Goal: Task Accomplishment & Management: Manage account settings

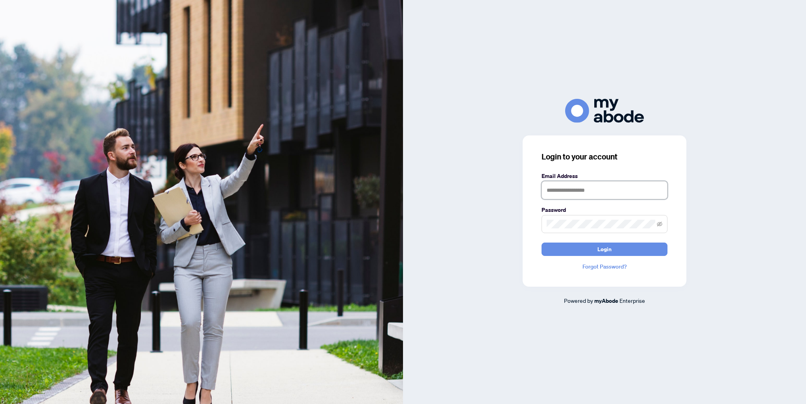
click at [633, 186] on input "text" at bounding box center [604, 190] width 126 height 18
type input "**********"
click at [541, 242] on button "Login" at bounding box center [604, 248] width 126 height 13
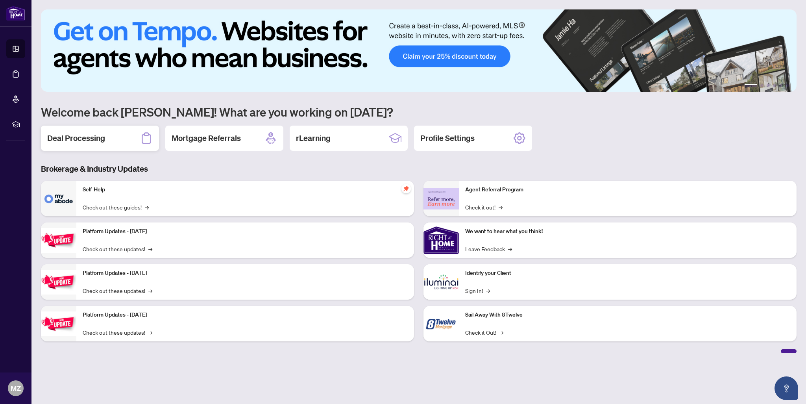
click at [100, 134] on h2 "Deal Processing" at bounding box center [76, 138] width 58 height 11
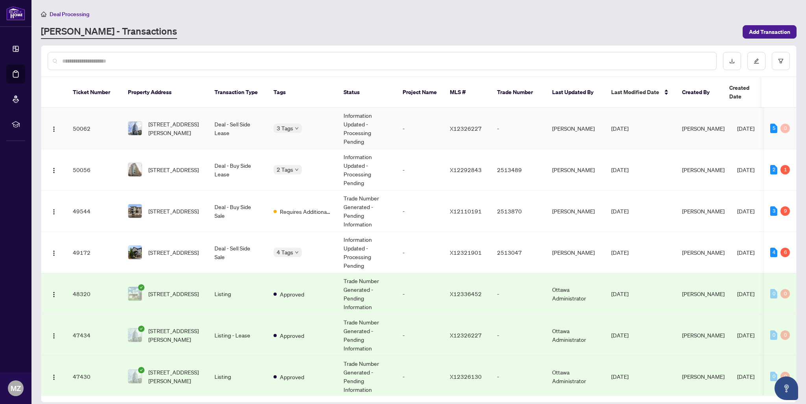
click at [690, 125] on span "[PERSON_NAME]" at bounding box center [703, 128] width 42 height 7
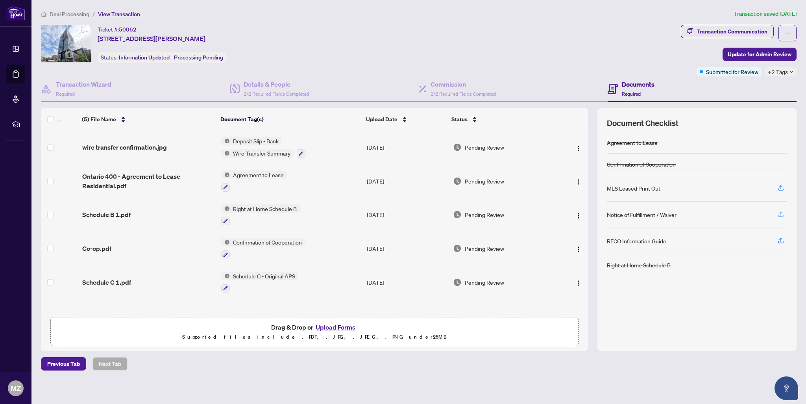
click at [780, 213] on icon "button" at bounding box center [780, 213] width 7 height 7
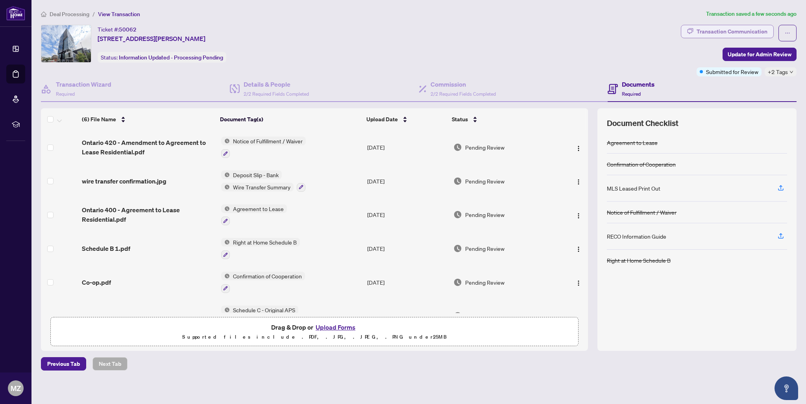
click at [749, 32] on div "Transaction Communication" at bounding box center [731, 31] width 71 height 13
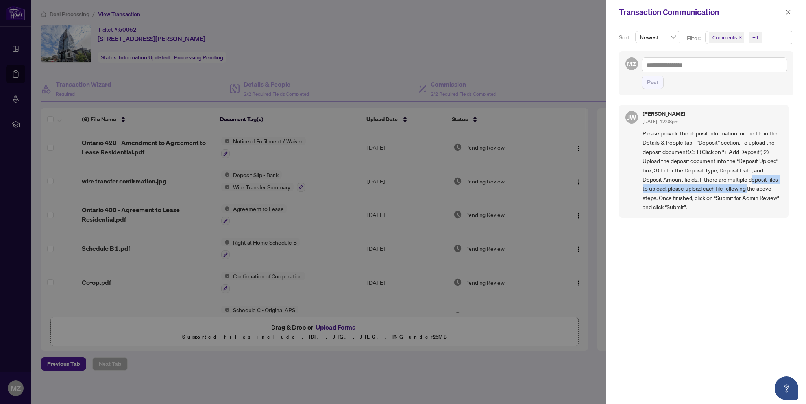
drag, startPoint x: 748, startPoint y: 191, endPoint x: 751, endPoint y: 174, distance: 17.7
click at [751, 174] on span "Please provide the deposit information for the file in the Details & People tab…" at bounding box center [712, 170] width 140 height 83
click at [510, 60] on div at bounding box center [403, 202] width 806 height 404
click at [787, 13] on icon "close" at bounding box center [788, 12] width 4 height 4
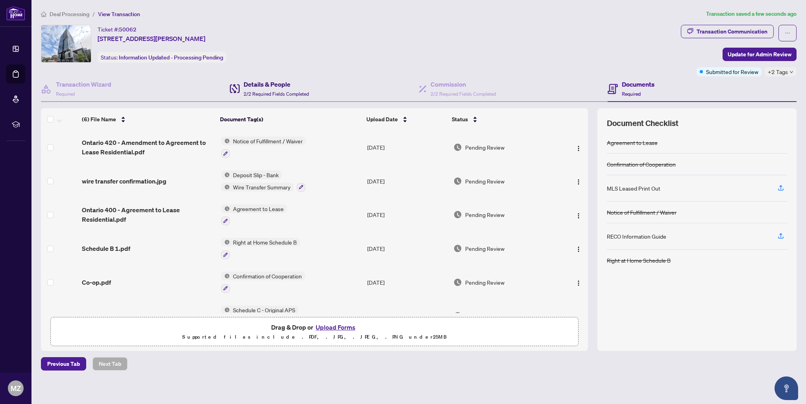
click at [307, 85] on h4 "Details & People" at bounding box center [275, 83] width 65 height 9
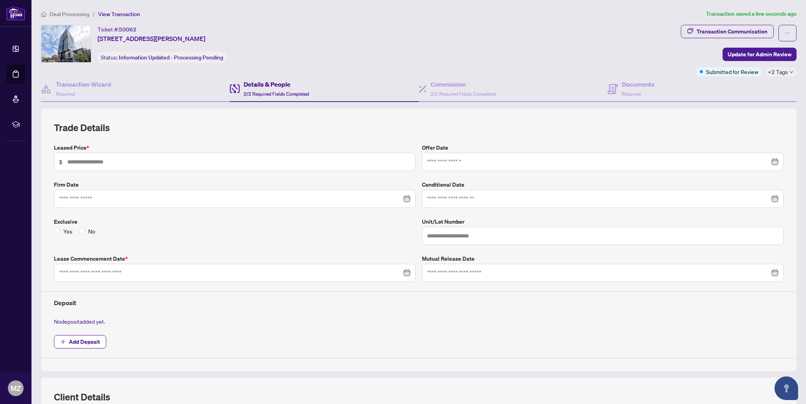
type input "*****"
type input "****"
type input "**********"
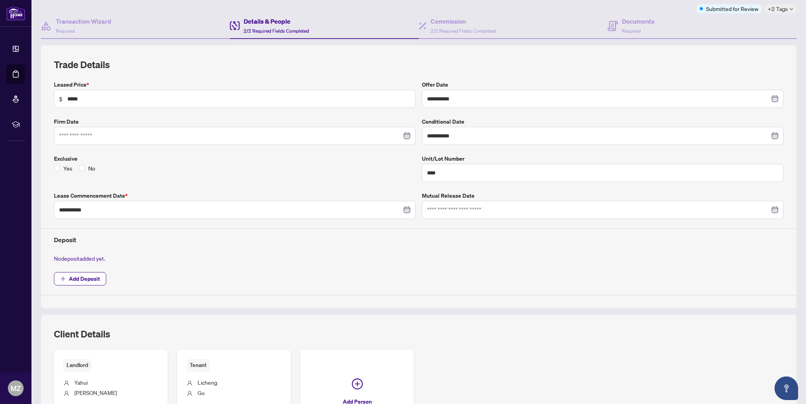
scroll to position [39, 0]
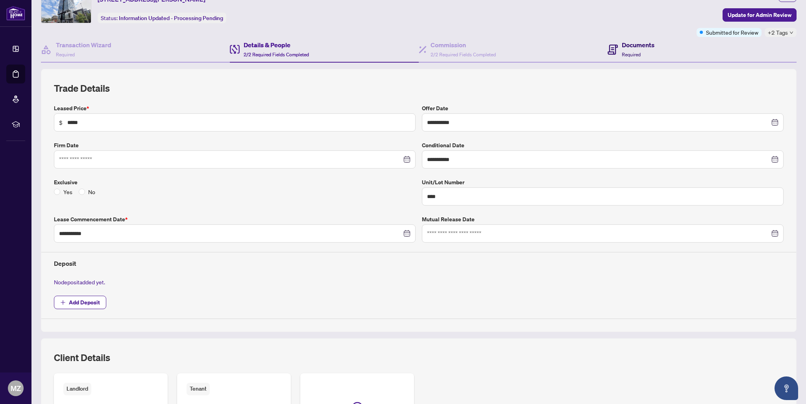
click at [625, 43] on h4 "Documents" at bounding box center [637, 44] width 33 height 9
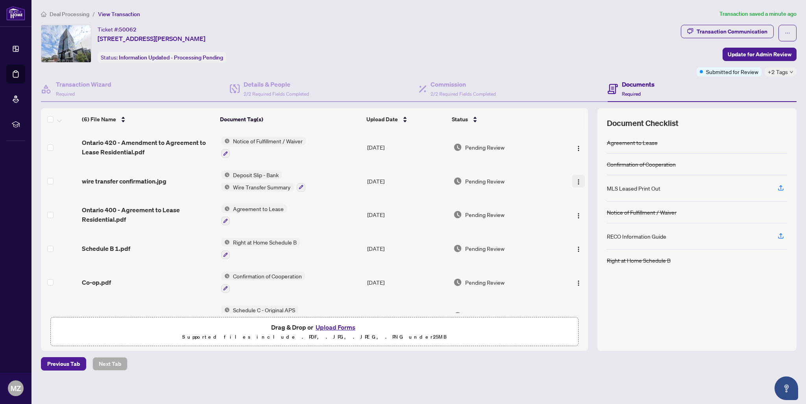
click at [576, 180] on img "button" at bounding box center [578, 182] width 6 height 6
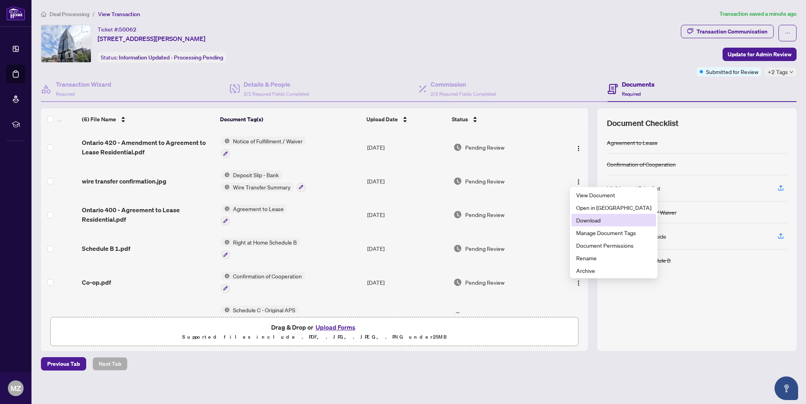
click at [593, 219] on span "Download" at bounding box center [613, 220] width 75 height 9
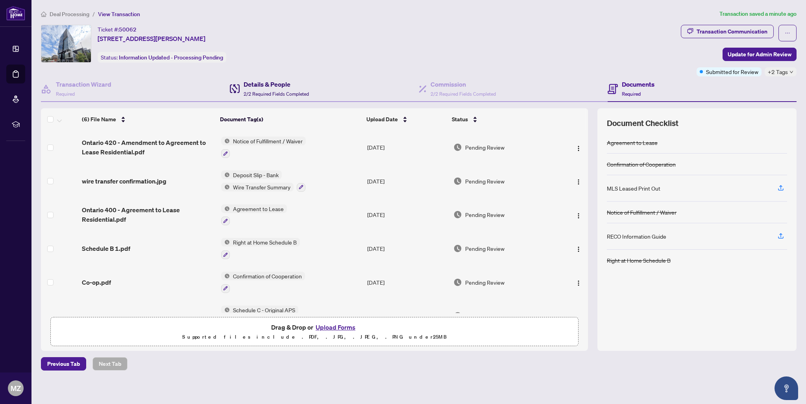
click at [278, 91] on span "2/2 Required Fields Completed" at bounding box center [275, 94] width 65 height 6
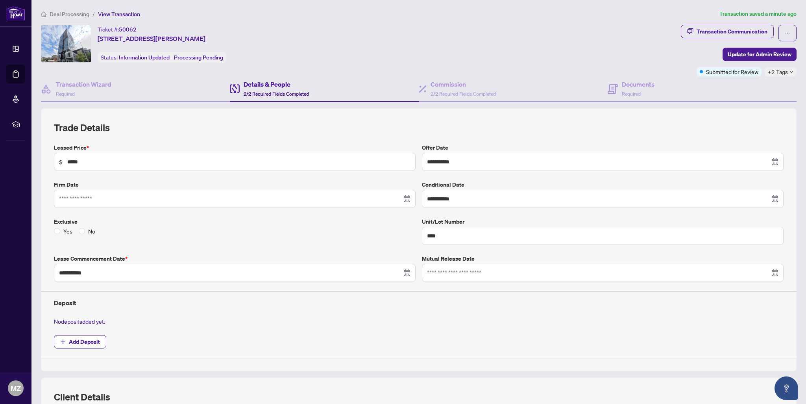
scroll to position [56, 0]
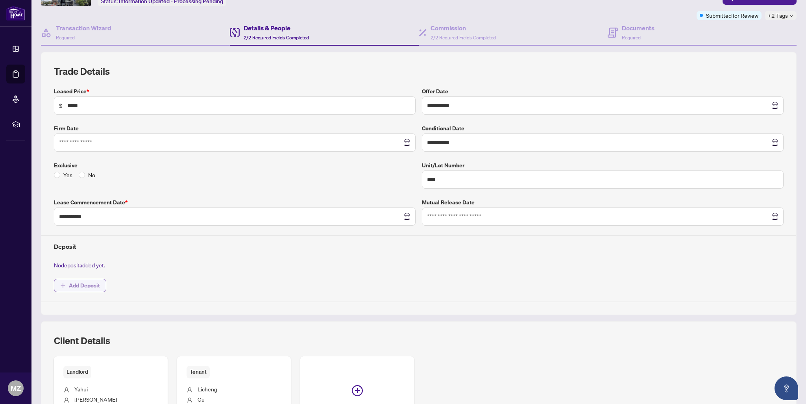
click at [85, 283] on span "Add Deposit" at bounding box center [84, 285] width 31 height 13
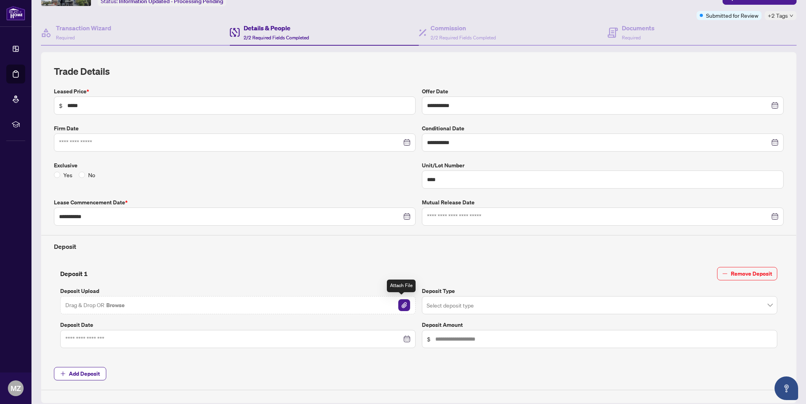
click at [406, 302] on img "button" at bounding box center [404, 305] width 12 height 12
click at [477, 307] on input "search" at bounding box center [595, 305] width 339 height 17
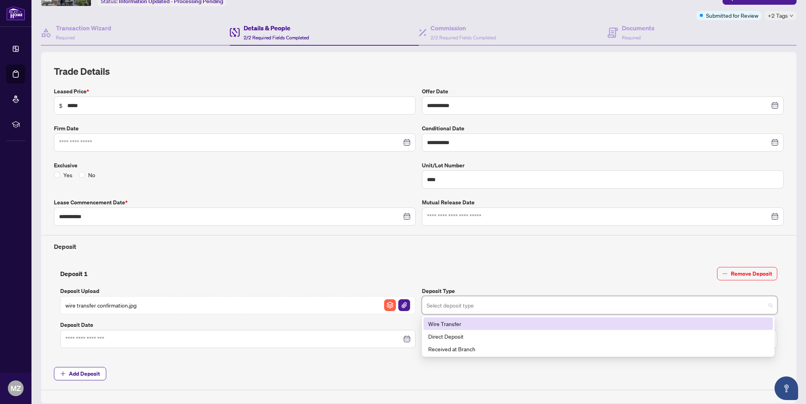
click at [468, 322] on div "Wire Transfer" at bounding box center [598, 323] width 340 height 9
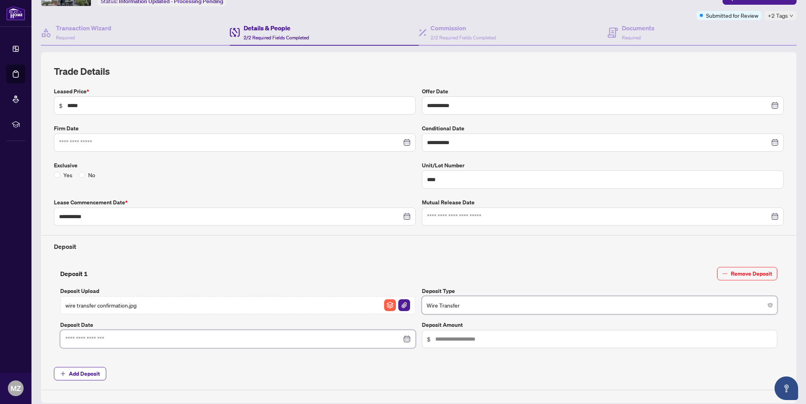
click at [321, 340] on input at bounding box center [233, 338] width 336 height 9
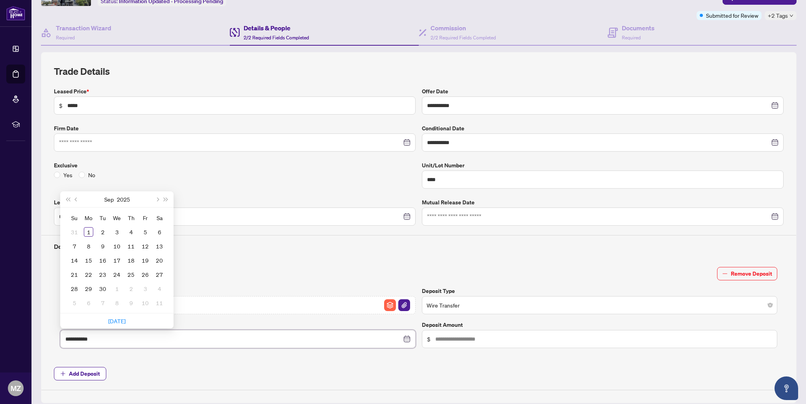
type input "**********"
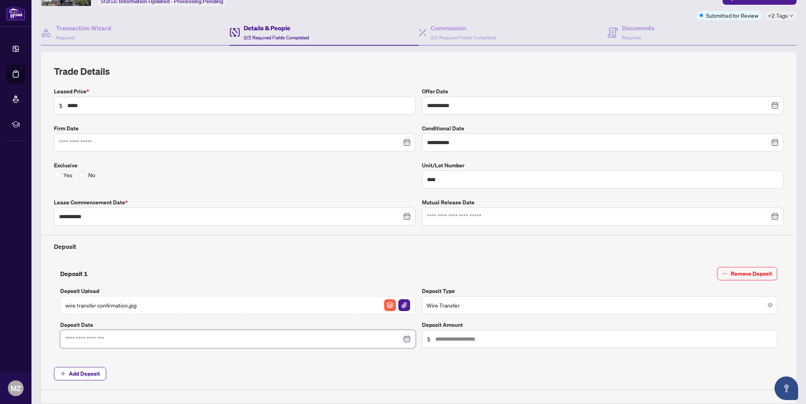
click at [116, 339] on input at bounding box center [233, 338] width 336 height 9
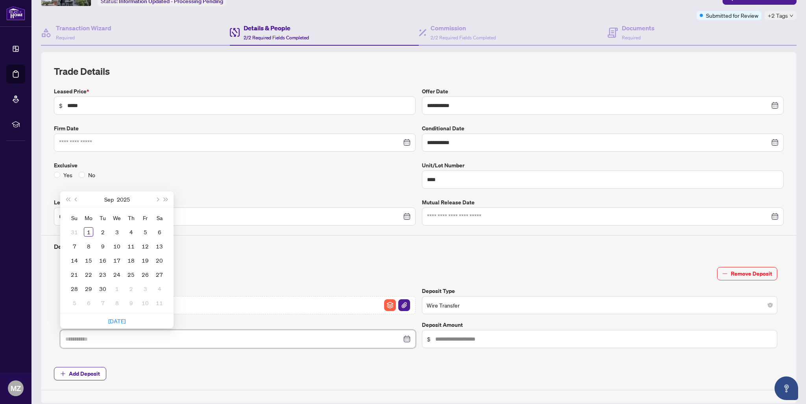
type input "**********"
click at [77, 198] on button "Previous month (PageUp)" at bounding box center [76, 199] width 9 height 16
type input "**********"
click at [132, 289] on div "28" at bounding box center [130, 288] width 9 height 9
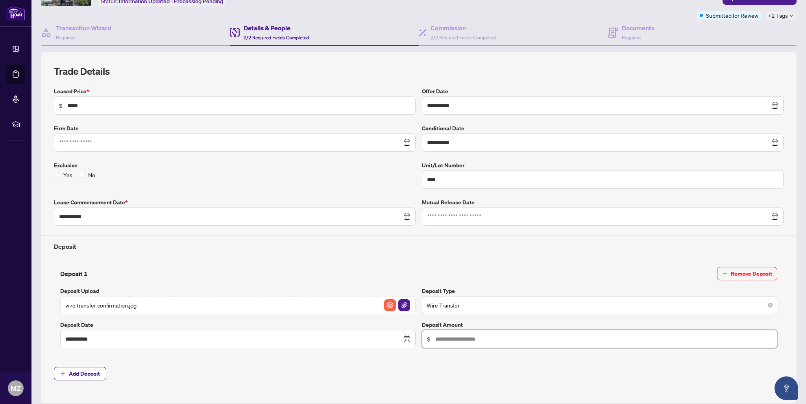
click at [493, 336] on input "text" at bounding box center [603, 338] width 337 height 9
click at [448, 337] on input "text" at bounding box center [603, 338] width 337 height 9
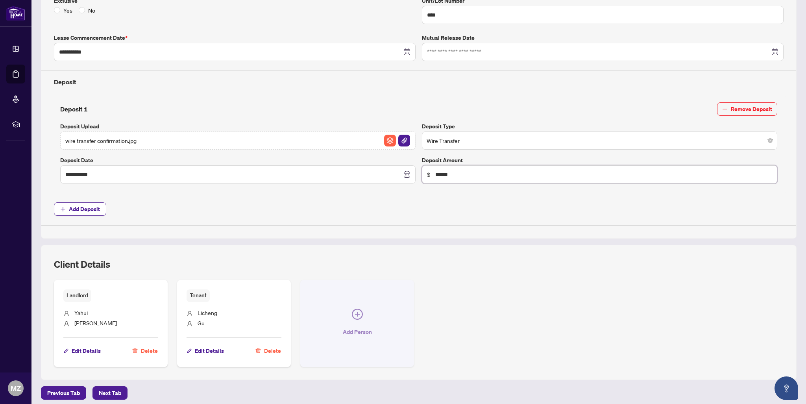
scroll to position [223, 0]
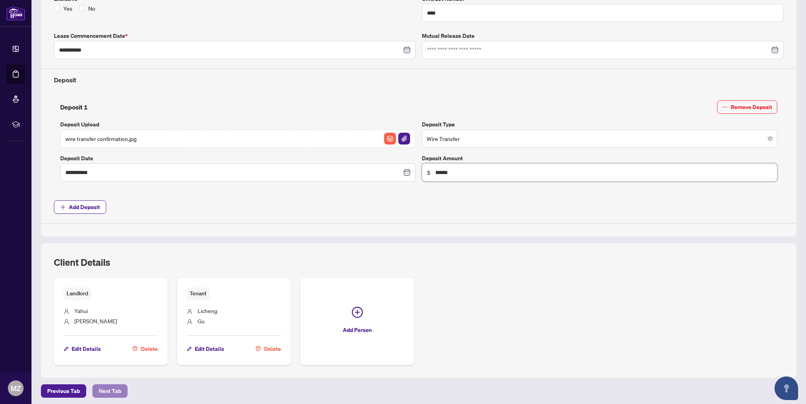
type input "******"
click at [109, 387] on span "Next Tab" at bounding box center [110, 390] width 22 height 13
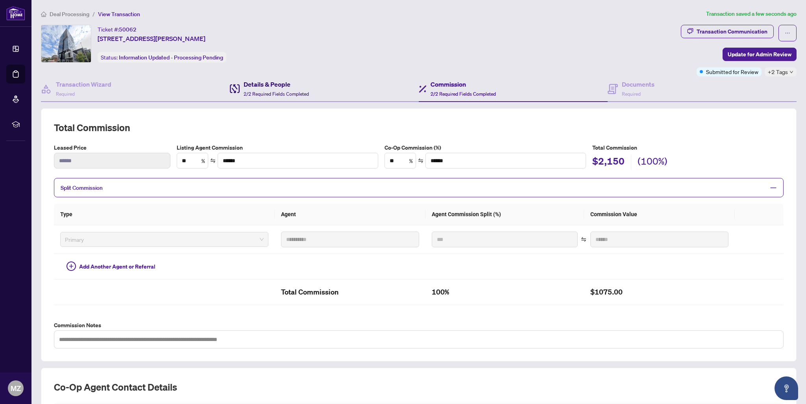
click at [285, 83] on h4 "Details & People" at bounding box center [275, 83] width 65 height 9
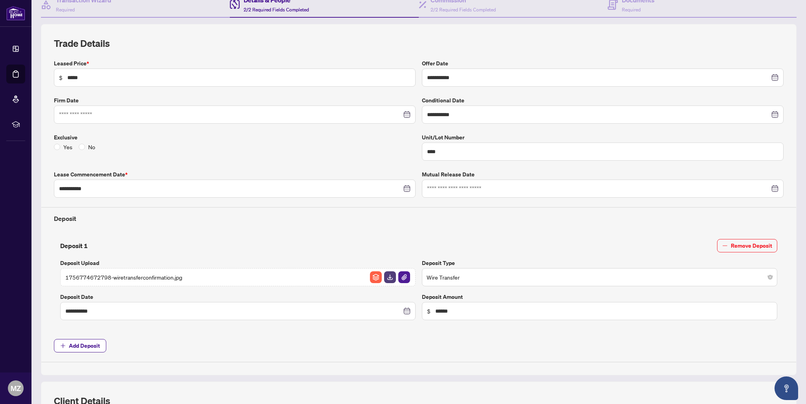
scroll to position [39, 0]
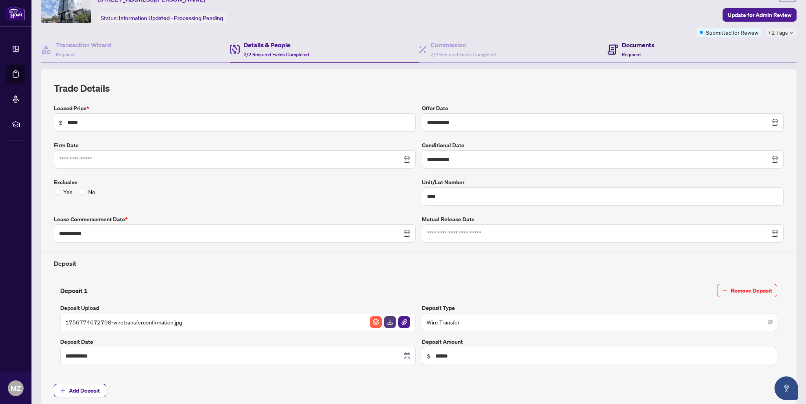
click at [616, 52] on div "Documents Required" at bounding box center [630, 49] width 47 height 18
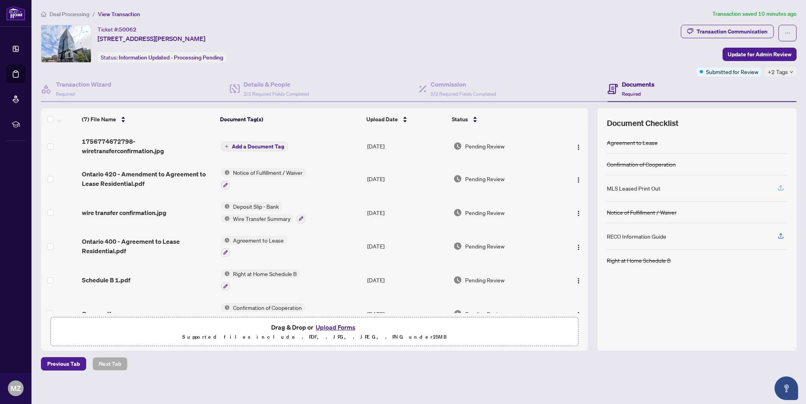
click at [781, 186] on icon "button" at bounding box center [780, 187] width 7 height 7
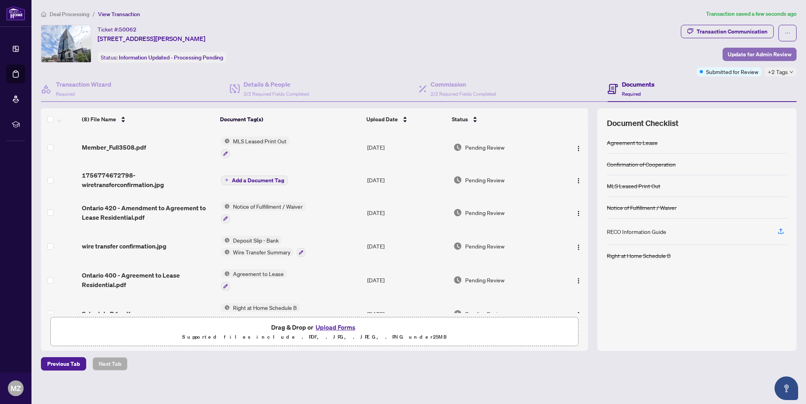
click at [777, 55] on span "Update for Admin Review" at bounding box center [759, 54] width 64 height 13
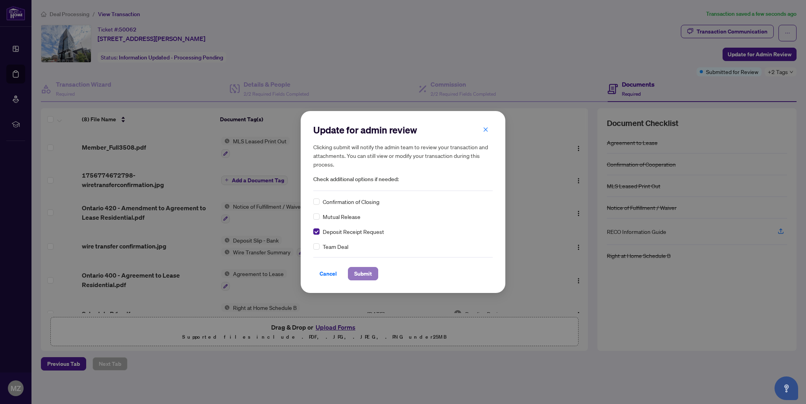
click at [360, 273] on span "Submit" at bounding box center [363, 273] width 18 height 13
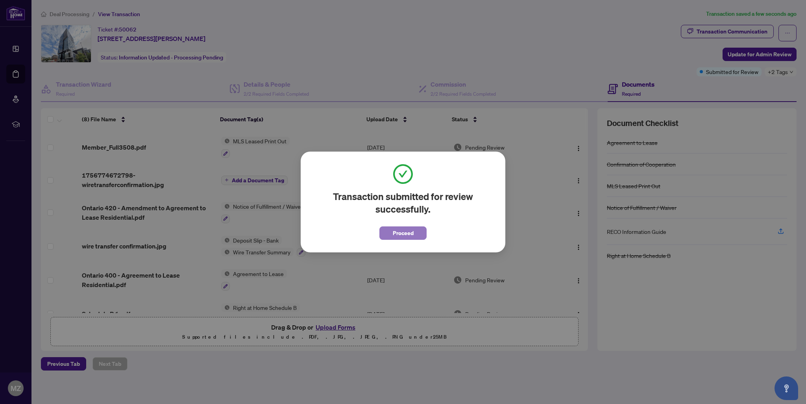
click at [417, 235] on button "Proceed" at bounding box center [402, 232] width 47 height 13
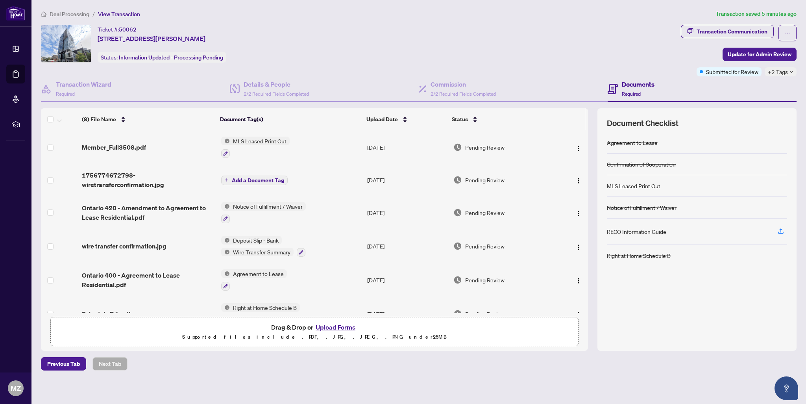
click at [79, 13] on span "Deal Processing" at bounding box center [70, 14] width 40 height 7
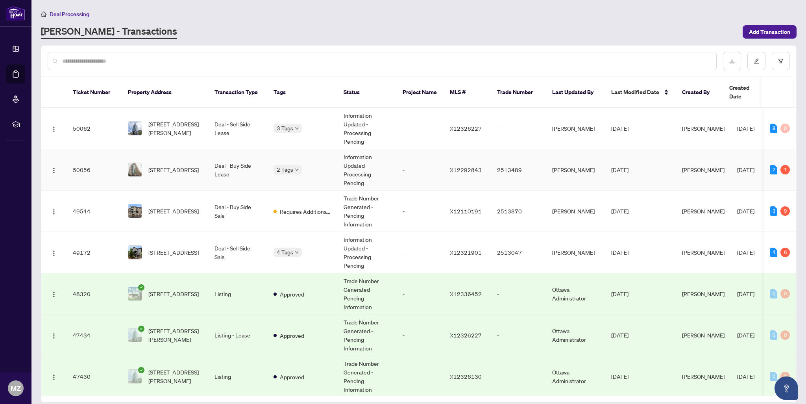
click at [420, 161] on td "-" at bounding box center [419, 169] width 47 height 41
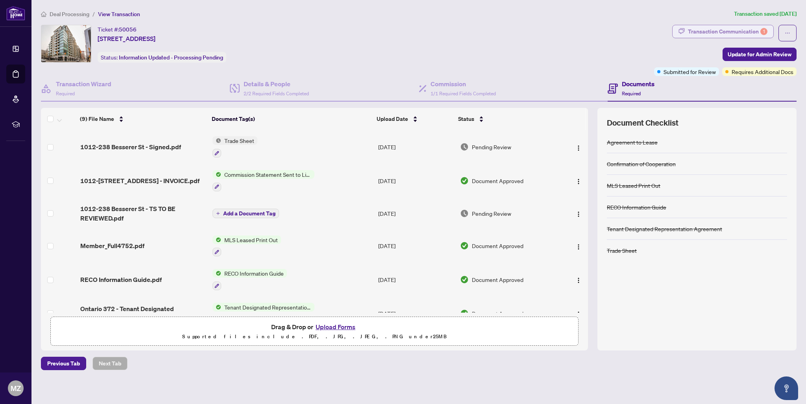
click at [758, 33] on div "Transaction Communication 1" at bounding box center [727, 31] width 79 height 13
type textarea "**********"
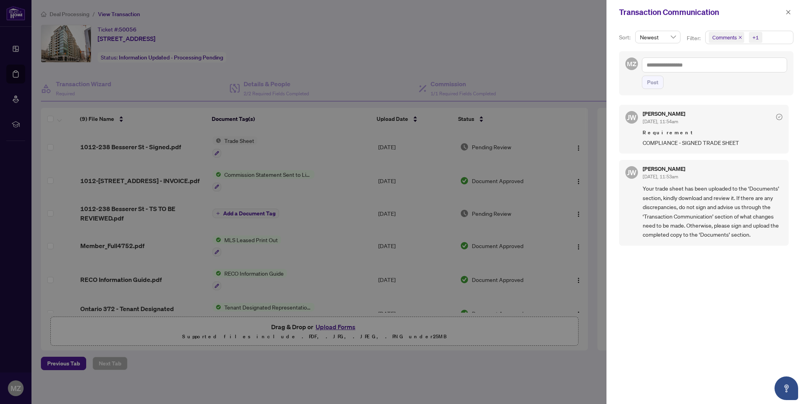
click at [425, 36] on div at bounding box center [403, 202] width 806 height 404
click at [788, 11] on icon "close" at bounding box center [788, 12] width 6 height 6
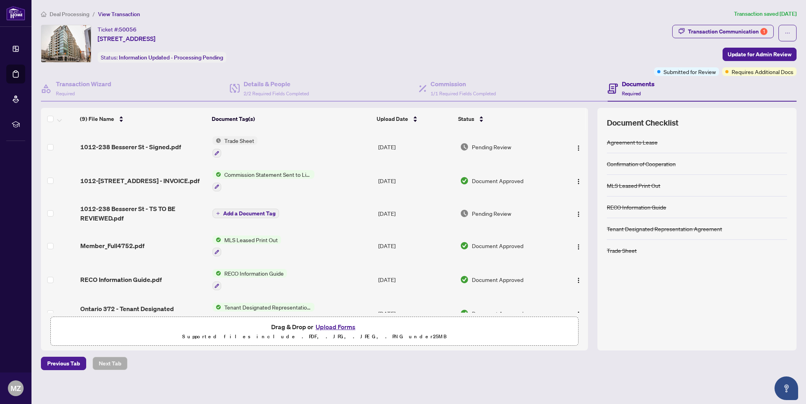
click at [74, 13] on span "Deal Processing" at bounding box center [70, 14] width 40 height 7
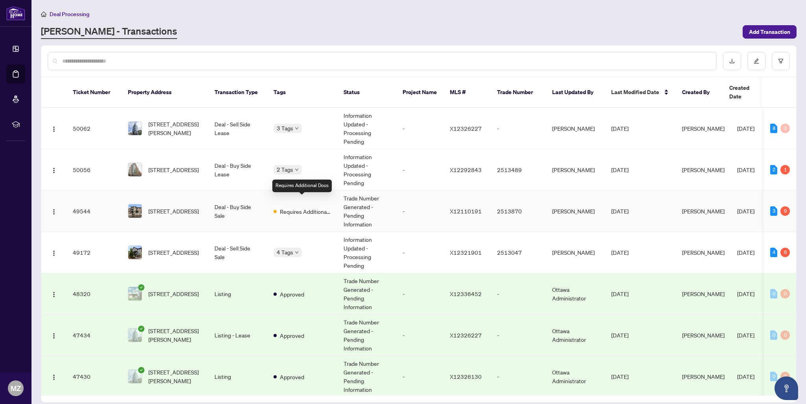
click at [283, 207] on span "Requires Additional Docs" at bounding box center [305, 211] width 51 height 9
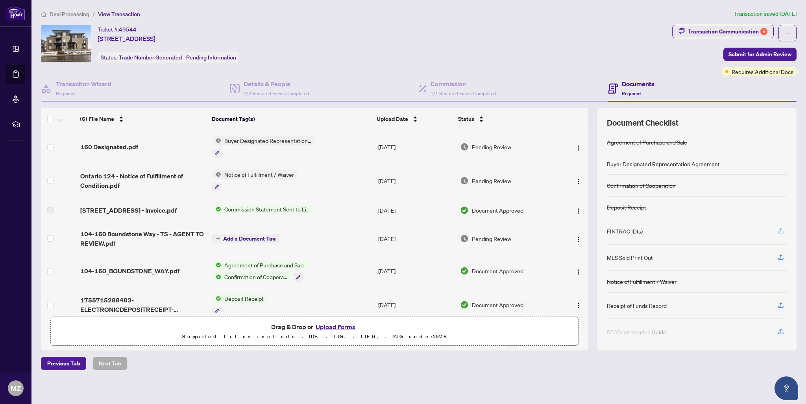
click at [777, 227] on icon "button" at bounding box center [780, 230] width 7 height 7
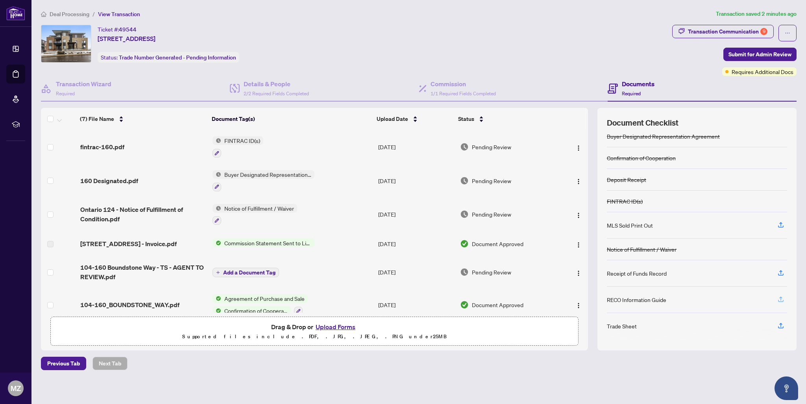
click at [781, 299] on icon "button" at bounding box center [781, 300] width 6 height 2
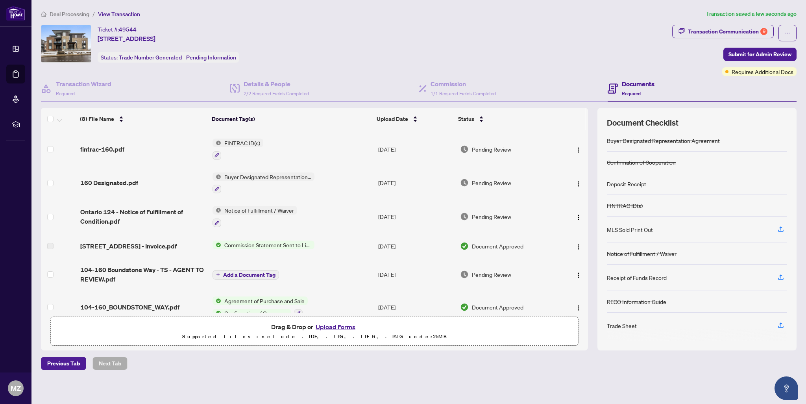
scroll to position [76, 0]
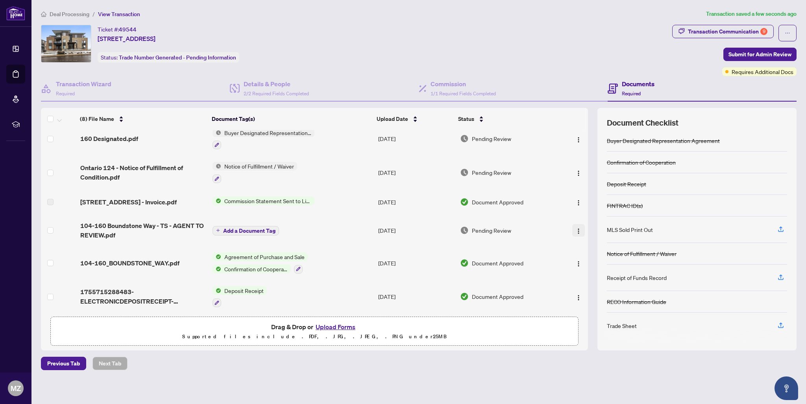
click at [578, 228] on img "button" at bounding box center [578, 231] width 6 height 6
click at [599, 271] on span "Download" at bounding box center [613, 267] width 75 height 9
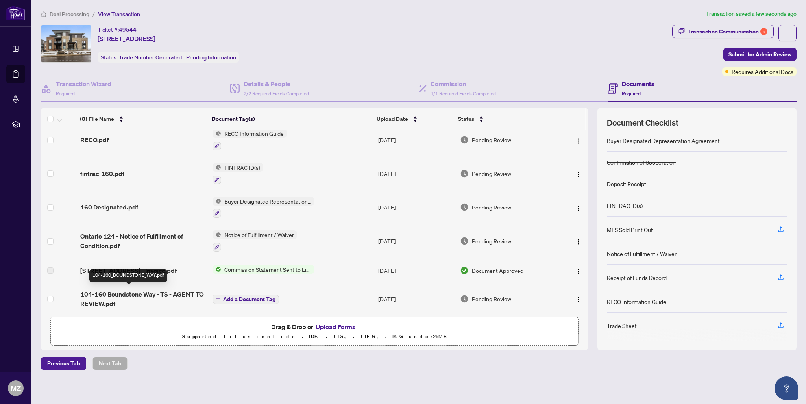
scroll to position [0, 0]
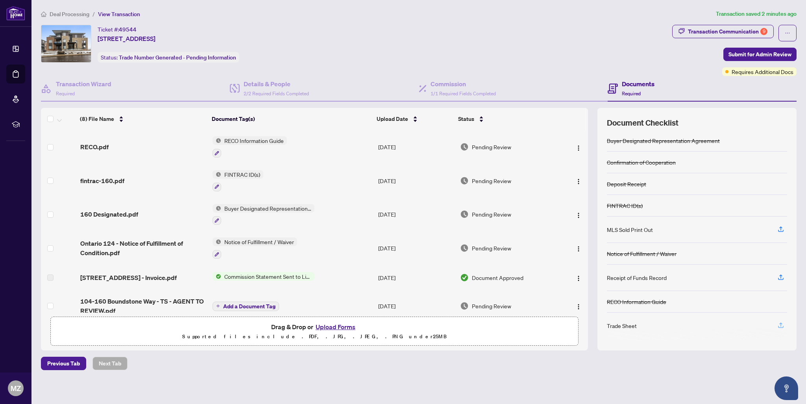
click at [782, 323] on icon "button" at bounding box center [780, 324] width 7 height 7
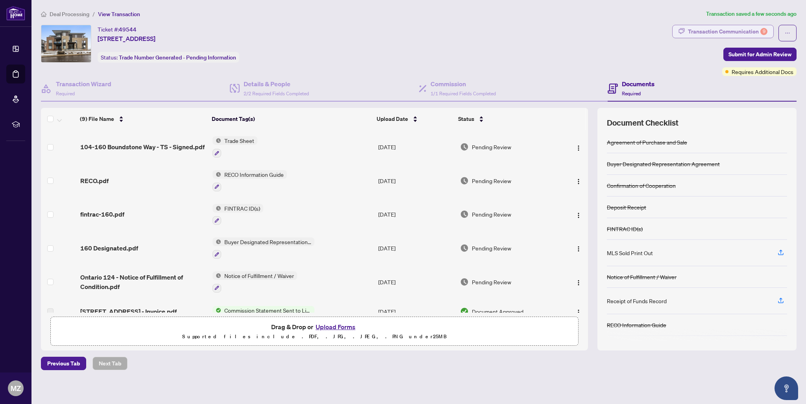
click at [743, 30] on div "Transaction Communication 9" at bounding box center [727, 31] width 79 height 13
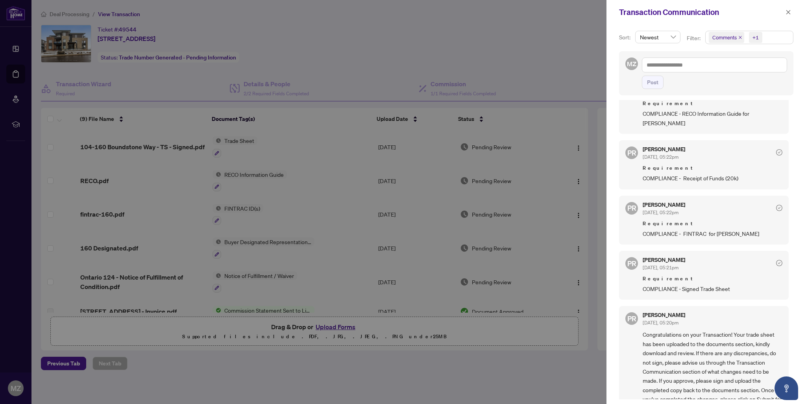
scroll to position [349, 0]
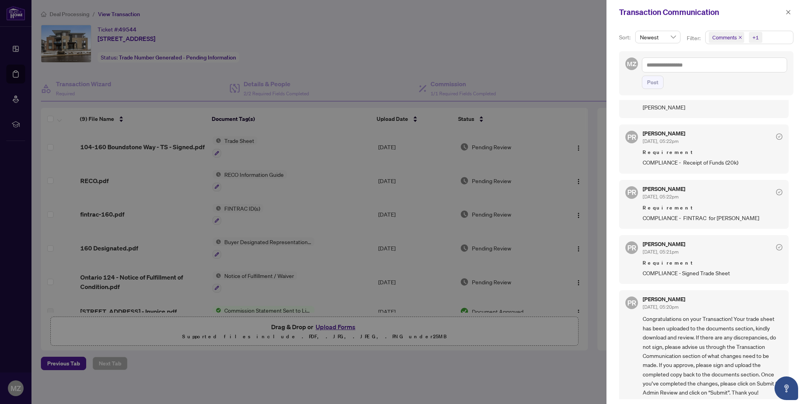
click at [518, 363] on div at bounding box center [403, 202] width 806 height 404
click at [791, 13] on button "button" at bounding box center [788, 11] width 10 height 9
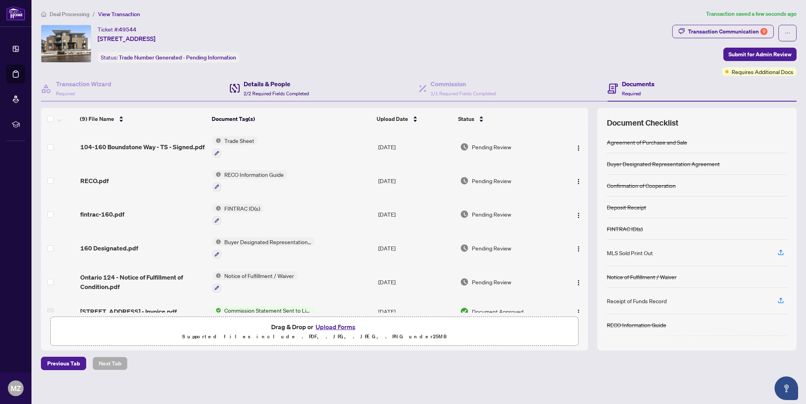
click at [284, 89] on div "Details & People 2/2 Required Fields Completed" at bounding box center [275, 88] width 65 height 18
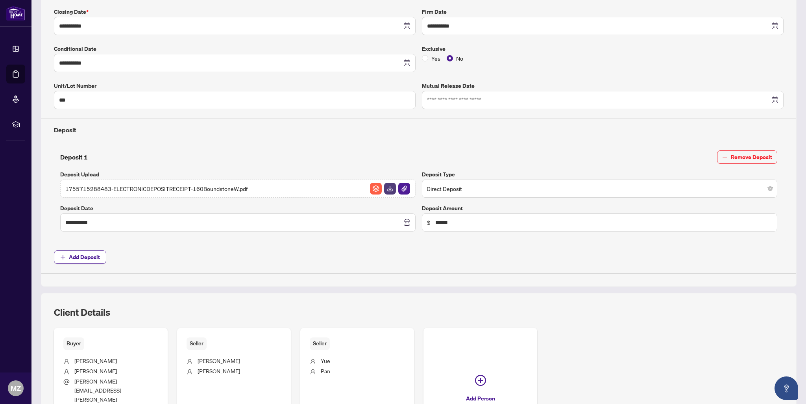
scroll to position [232, 0]
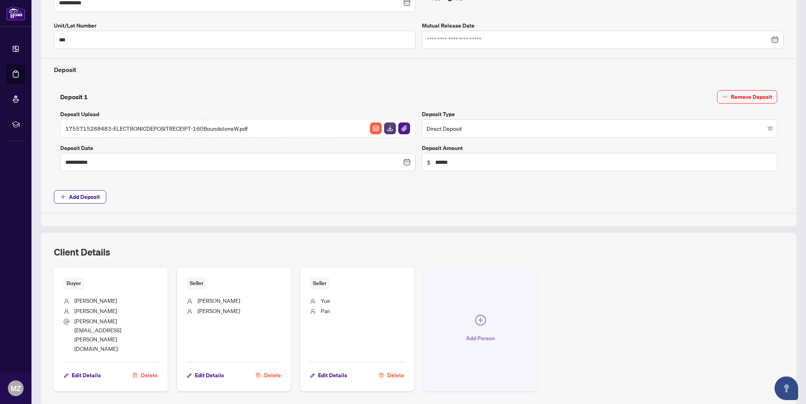
click at [484, 312] on button "Add Person" at bounding box center [480, 329] width 114 height 124
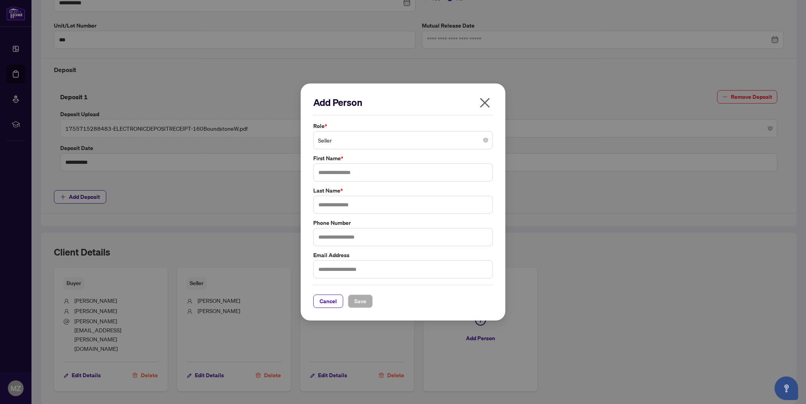
click at [332, 139] on span "Seller" at bounding box center [403, 140] width 170 height 15
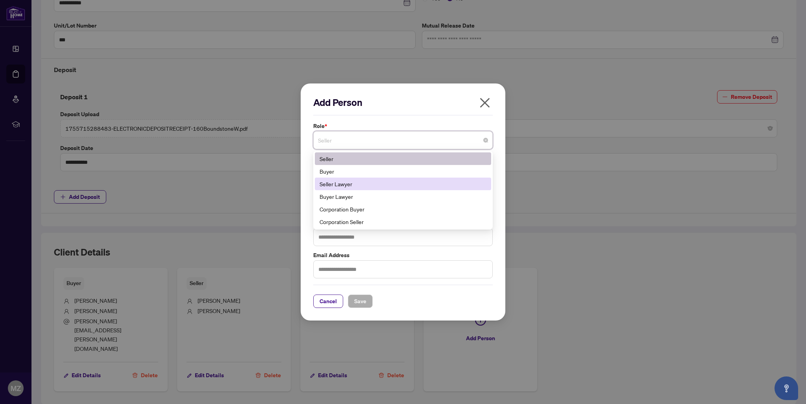
click at [355, 183] on div "Seller Lawyer" at bounding box center [402, 183] width 167 height 9
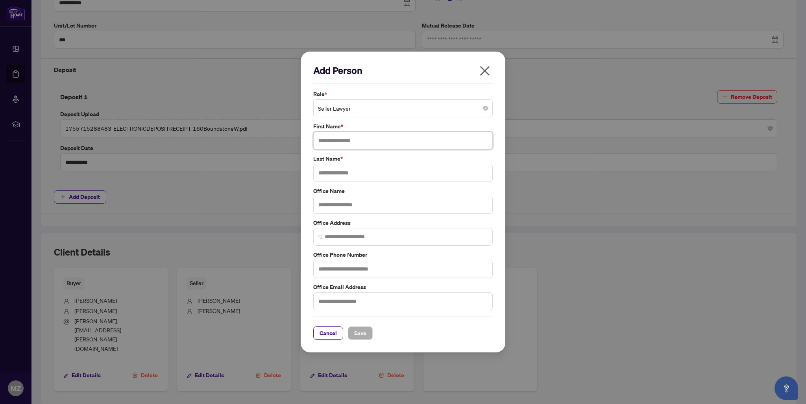
click at [356, 148] on input "text" at bounding box center [402, 140] width 179 height 18
